Goal: Navigation & Orientation: Find specific page/section

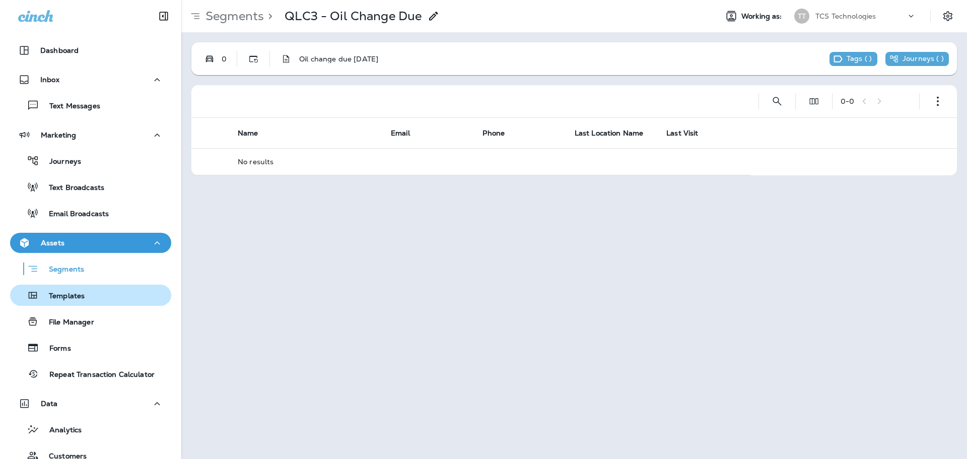
scroll to position [153, 0]
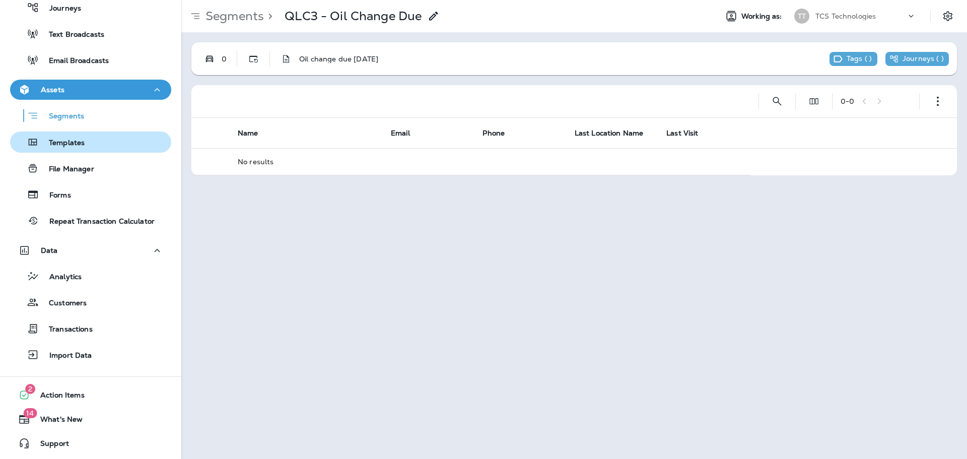
click at [78, 140] on p "Templates" at bounding box center [62, 143] width 46 height 10
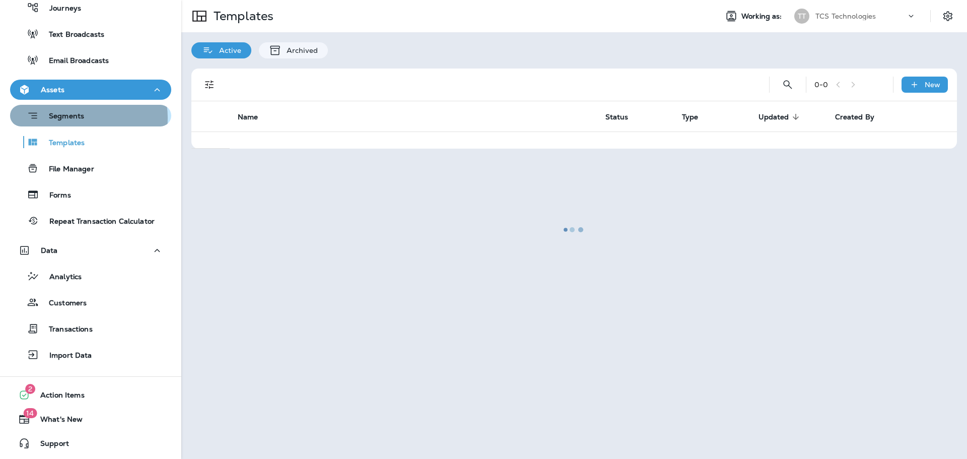
click at [75, 118] on p "Segments" at bounding box center [61, 117] width 45 height 10
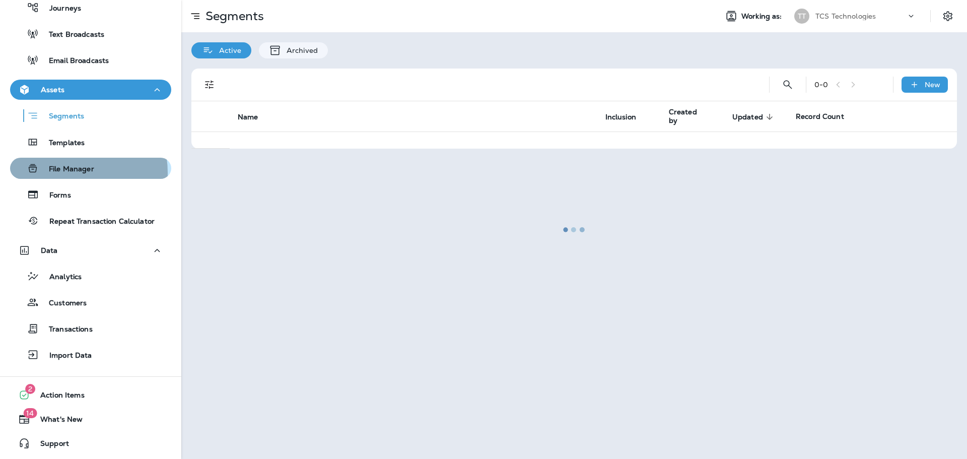
click at [62, 173] on p "File Manager" at bounding box center [66, 170] width 55 height 10
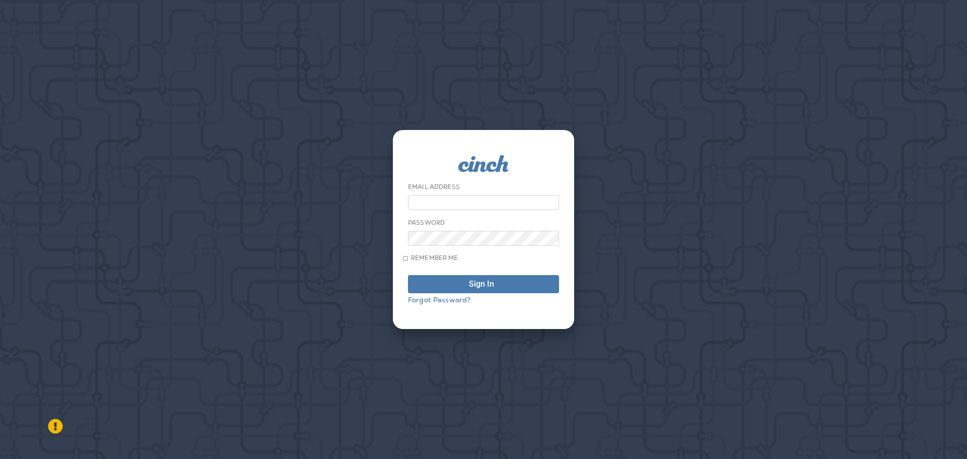
type input "**********"
click at [432, 199] on input "**********" at bounding box center [483, 202] width 151 height 15
click at [773, 276] on div "**********" at bounding box center [483, 229] width 967 height 459
click at [476, 288] on div "Sign In" at bounding box center [481, 284] width 25 height 8
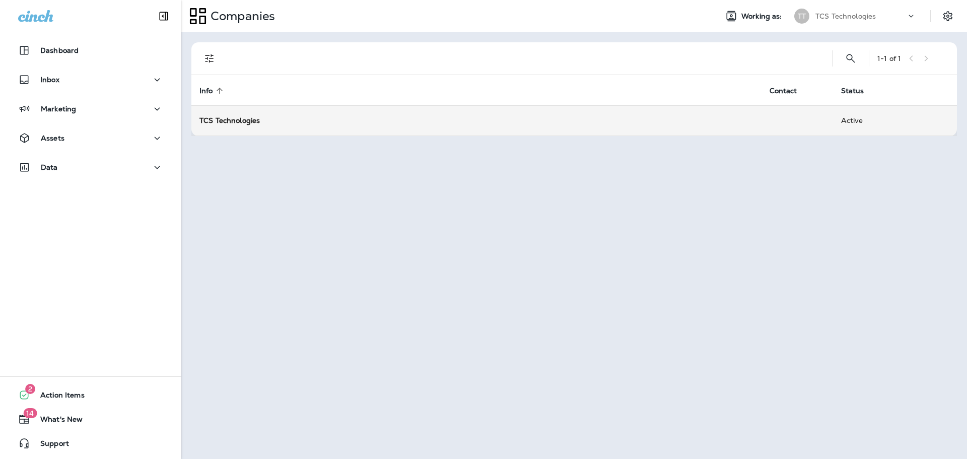
click at [216, 123] on strong "TCS Technologies" at bounding box center [229, 120] width 60 height 9
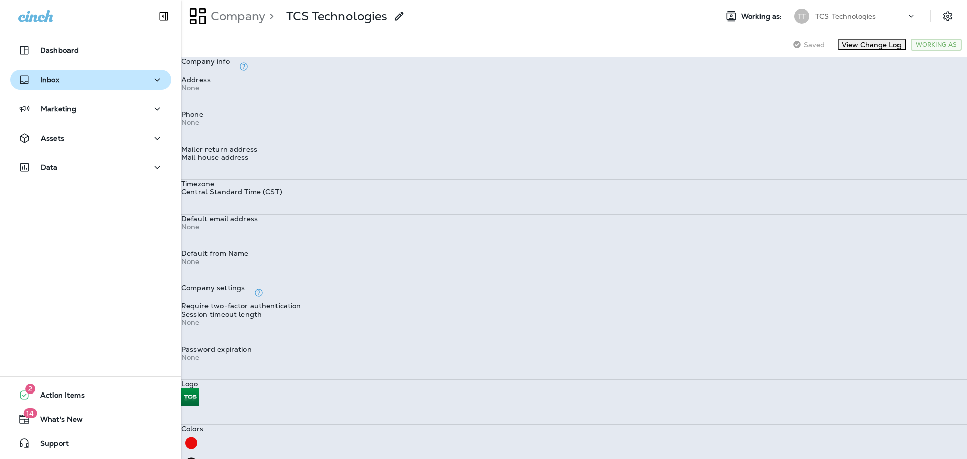
click at [52, 76] on p "Inbox" at bounding box center [49, 80] width 19 height 8
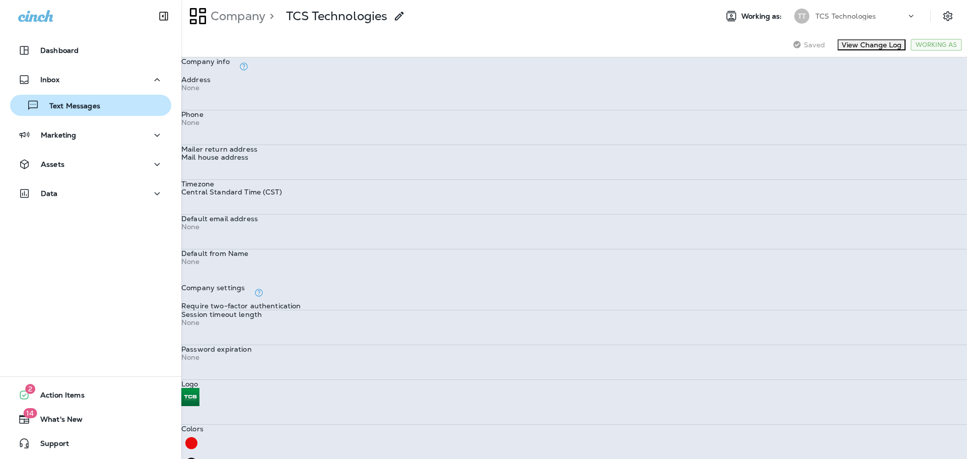
click at [66, 107] on p "Text Messages" at bounding box center [69, 107] width 61 height 10
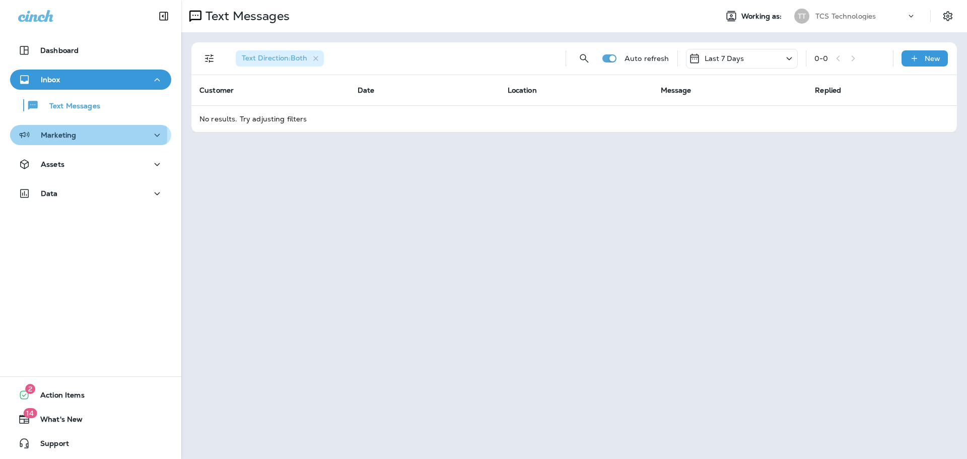
click at [68, 134] on p "Marketing" at bounding box center [58, 135] width 35 height 8
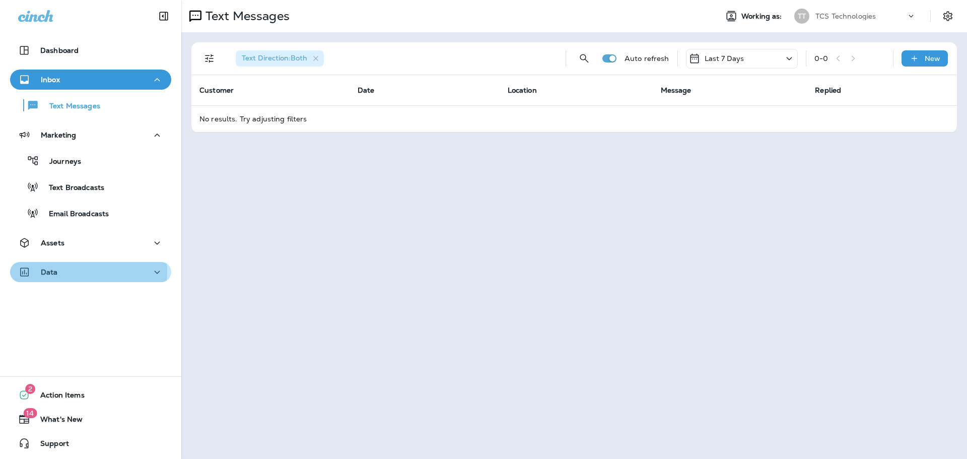
click at [51, 270] on p "Data" at bounding box center [49, 272] width 17 height 8
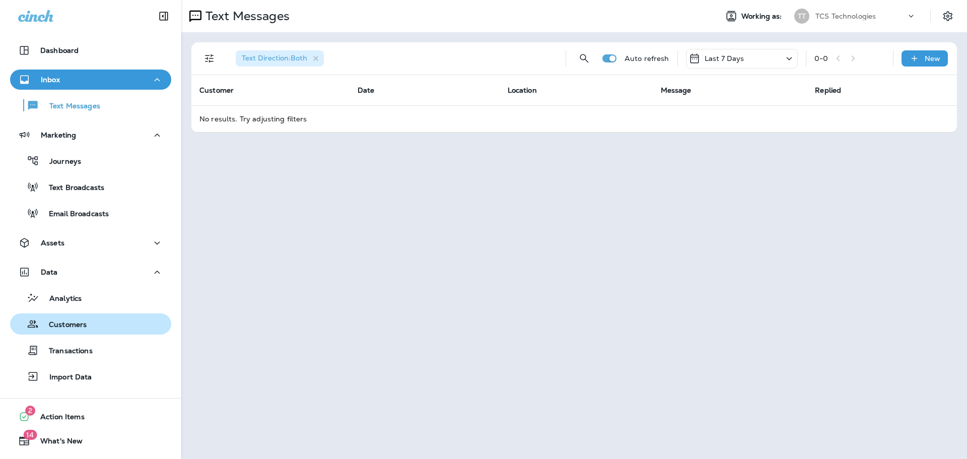
click at [59, 326] on p "Customers" at bounding box center [63, 325] width 48 height 10
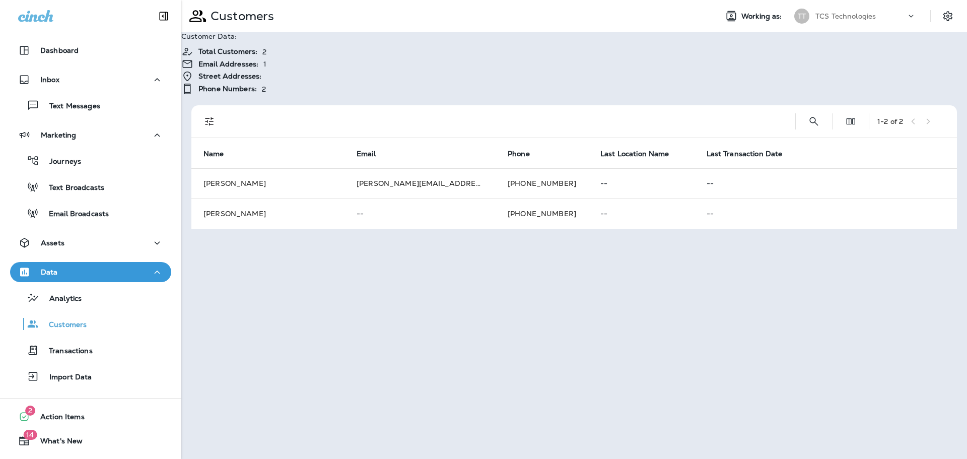
click at [910, 17] on icon at bounding box center [911, 16] width 10 height 10
click at [912, 17] on icon at bounding box center [917, 14] width 10 height 10
